Goal: Information Seeking & Learning: Understand process/instructions

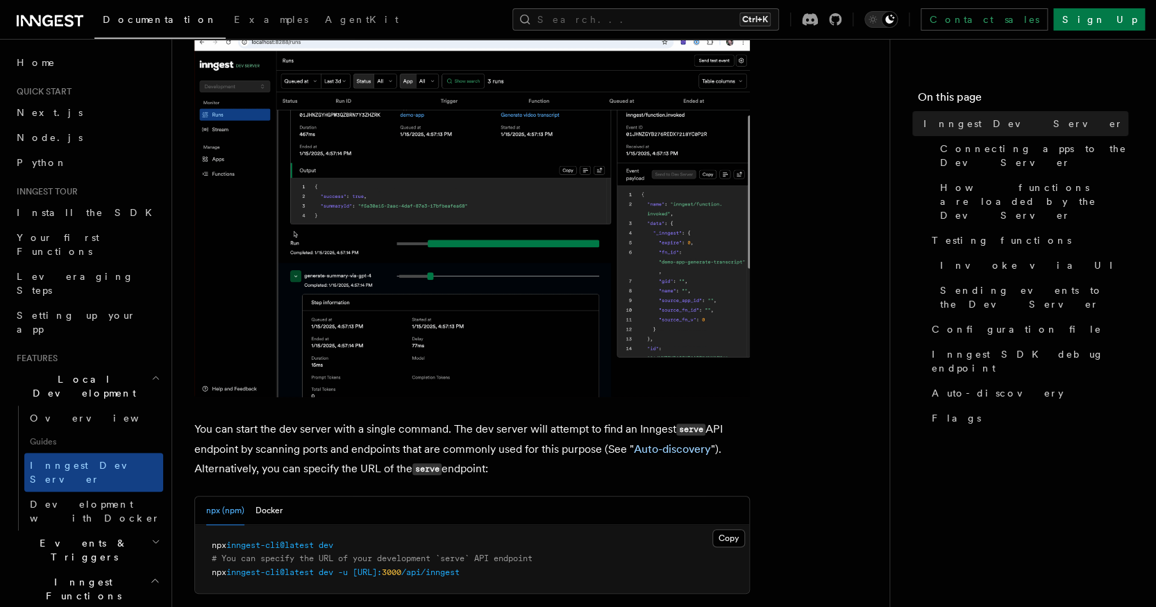
scroll to position [303, 0]
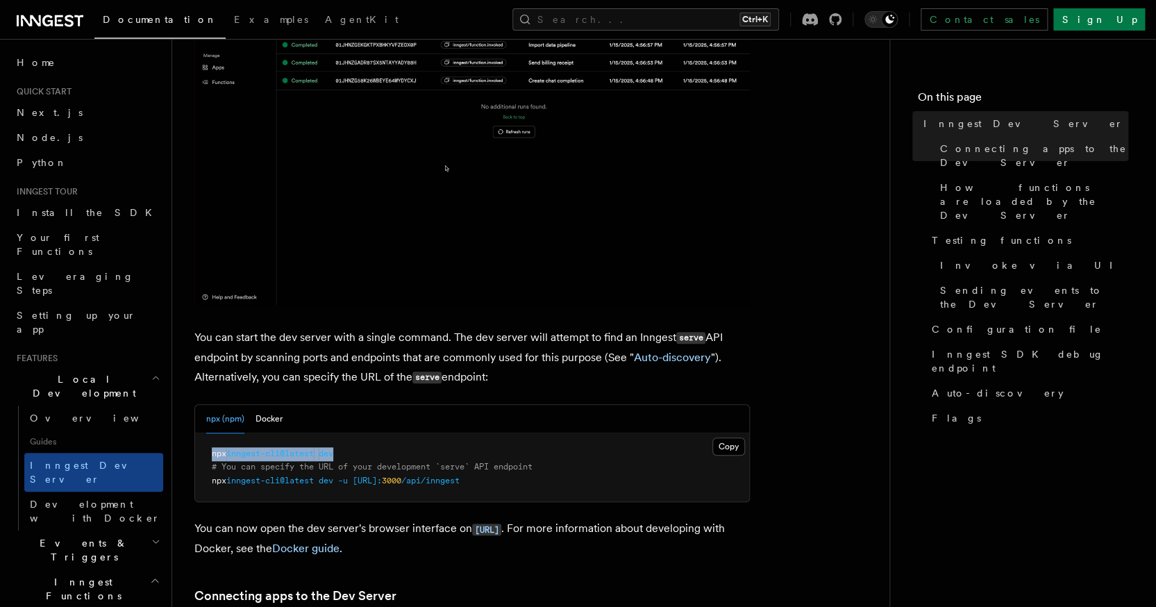
drag, startPoint x: 346, startPoint y: 454, endPoint x: 210, endPoint y: 459, distance: 135.5
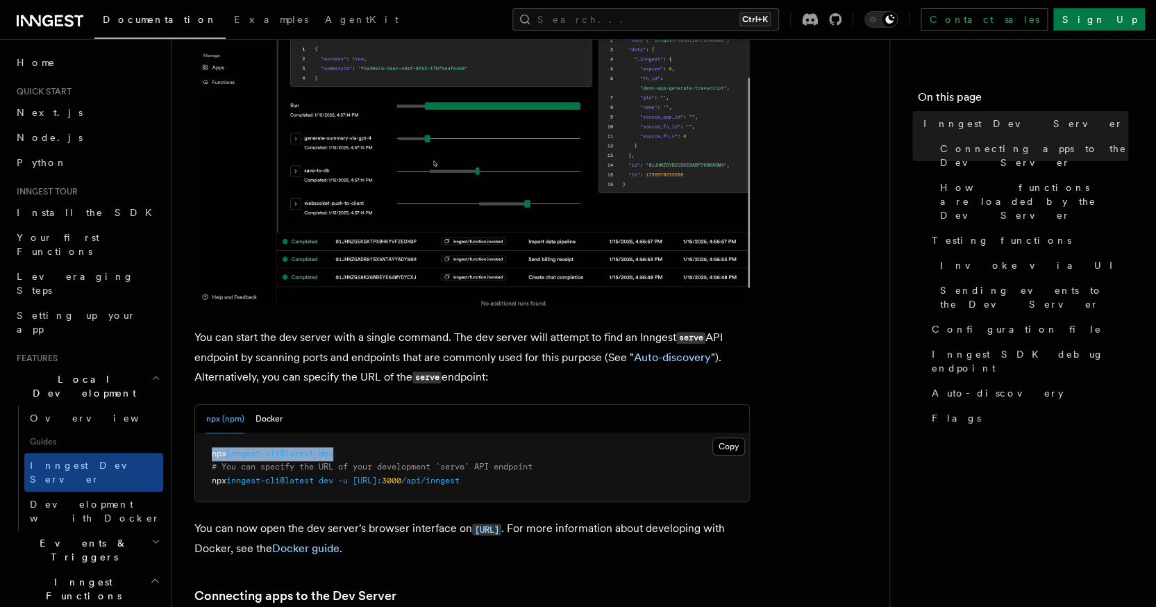
click at [210, 459] on pre "npx inngest-cli@latest dev # You can specify the URL of your development `serve…" at bounding box center [472, 467] width 554 height 69
copy span "npx inngest-cli@latest dev"
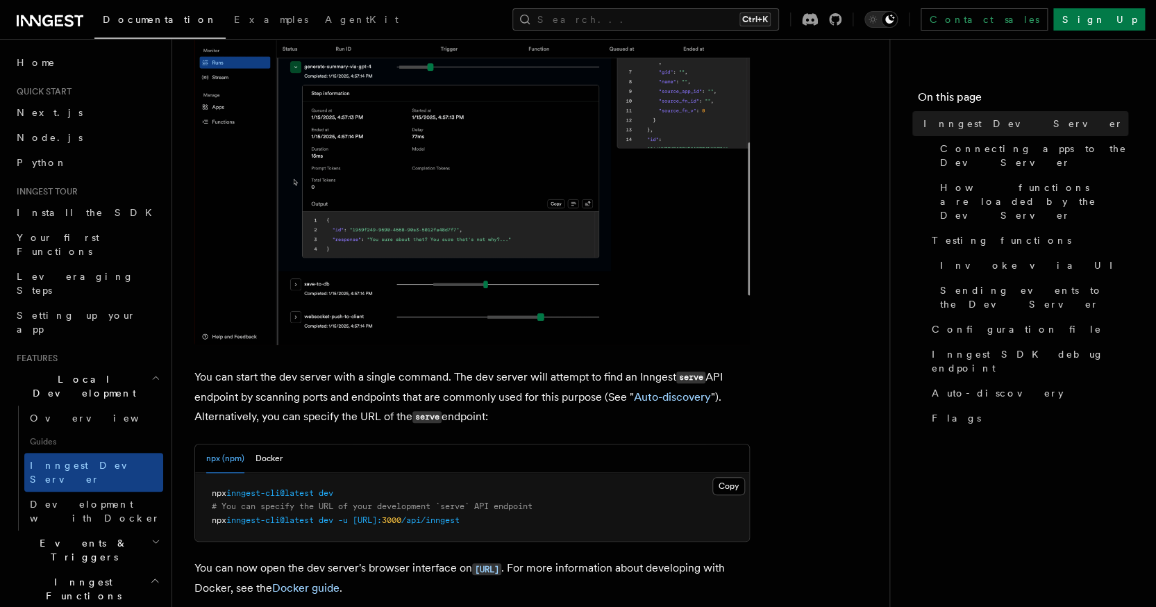
scroll to position [264, 0]
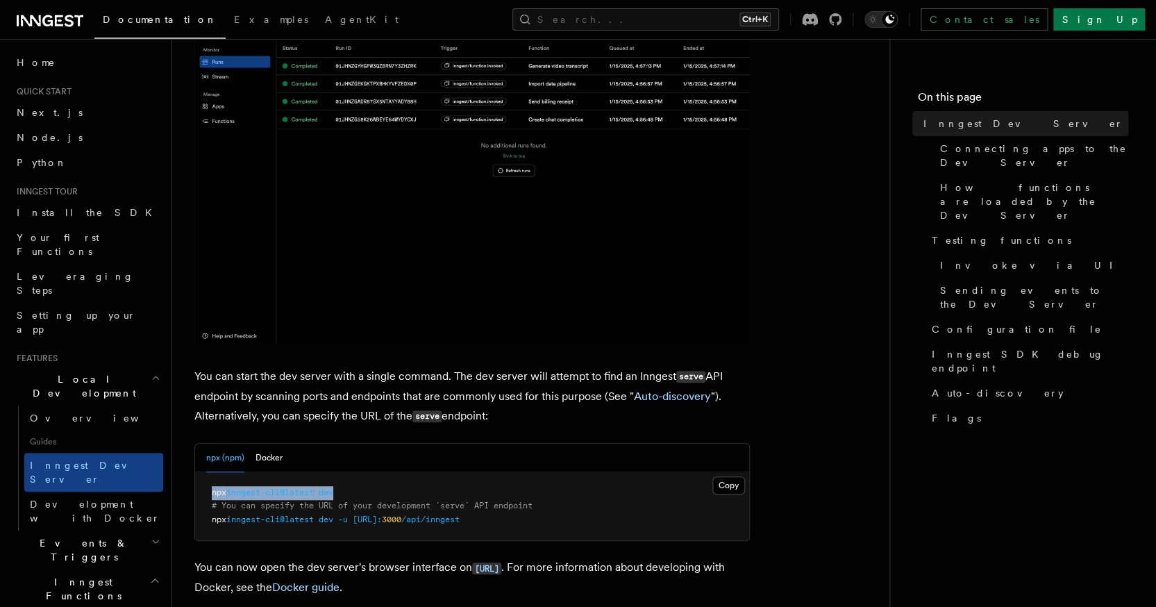
drag, startPoint x: 349, startPoint y: 490, endPoint x: 208, endPoint y: 483, distance: 141.2
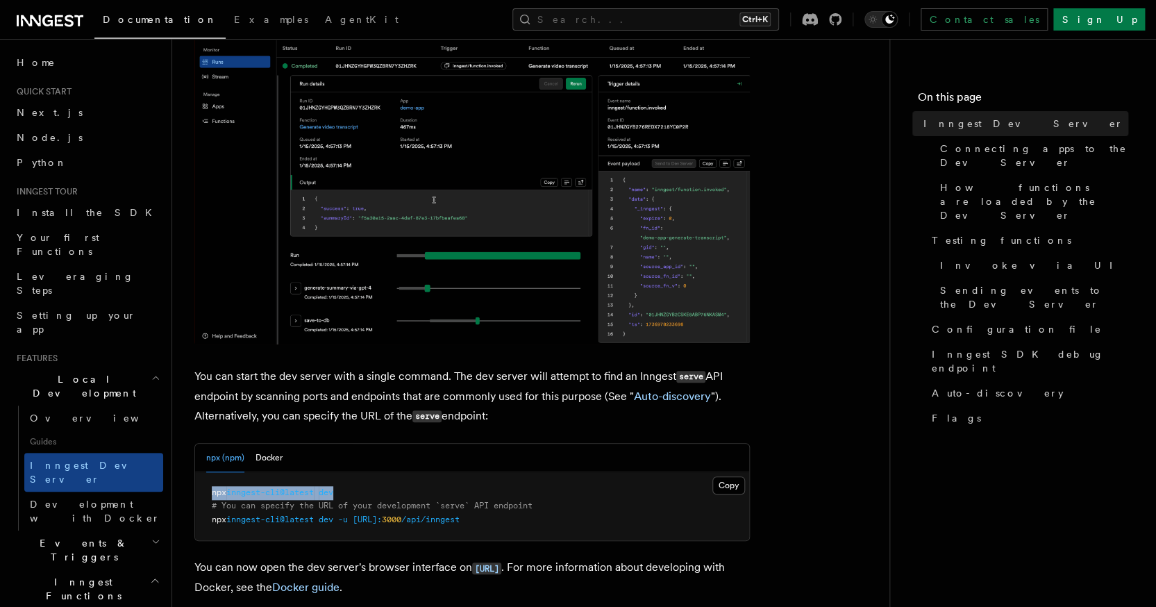
click at [208, 483] on pre "npx inngest-cli@latest dev # You can specify the URL of your development `serve…" at bounding box center [472, 506] width 554 height 69
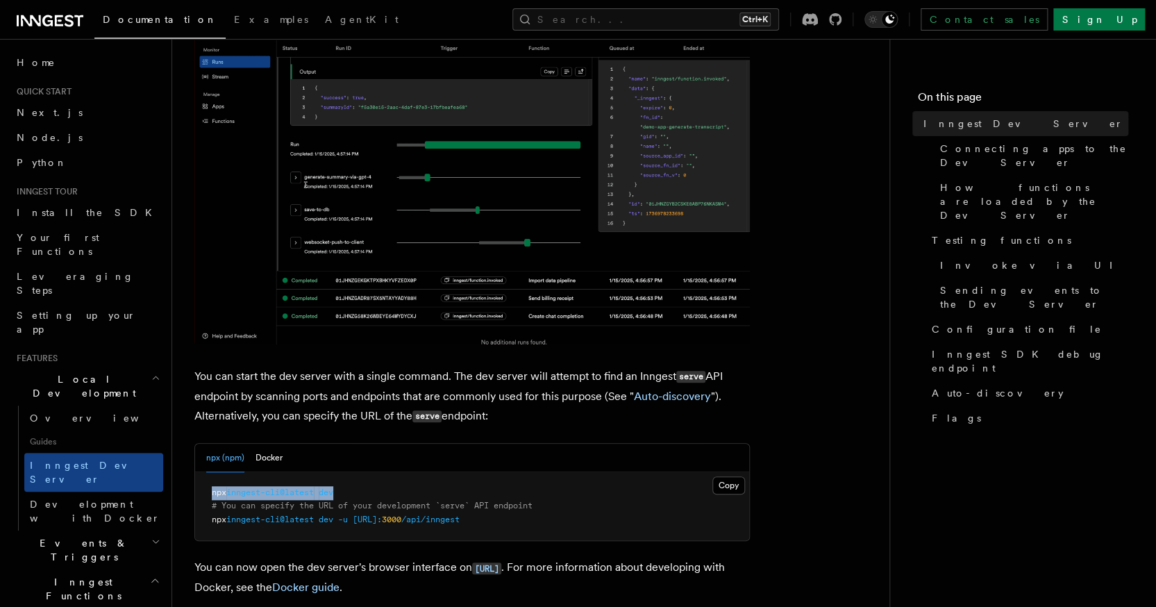
copy span "npx inngest-cli@latest dev"
